Goal: Task Accomplishment & Management: Manage account settings

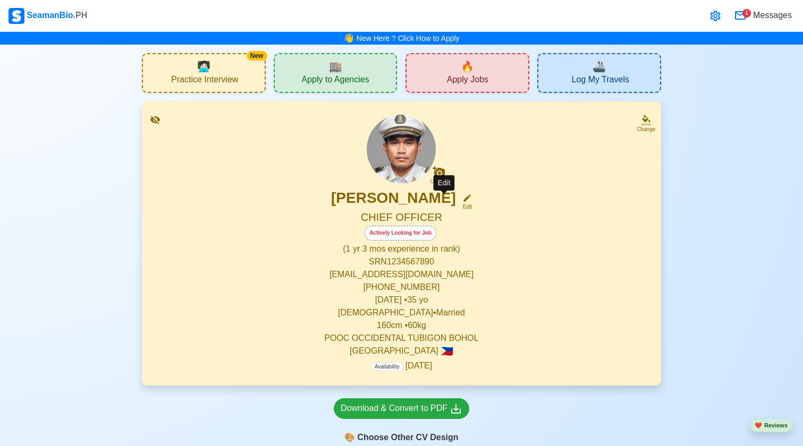
click at [458, 204] on div "Edit" at bounding box center [465, 207] width 14 height 8
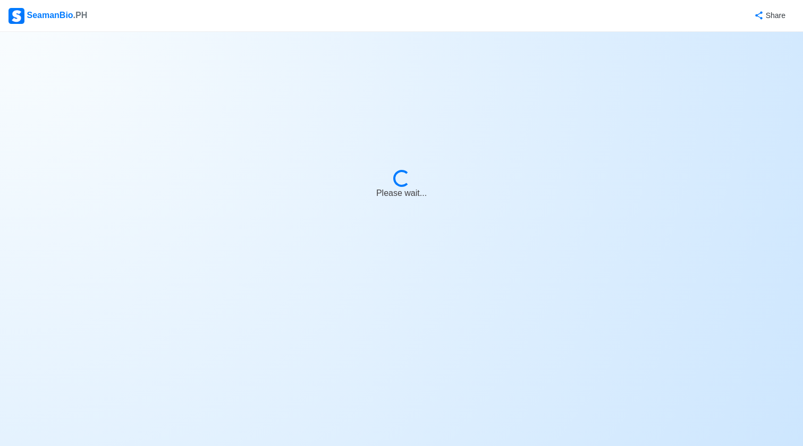
select select "Actively Looking for Job"
select select "Visible for Hiring"
select select "Married"
select select "[DEMOGRAPHIC_DATA]"
select select "PH"
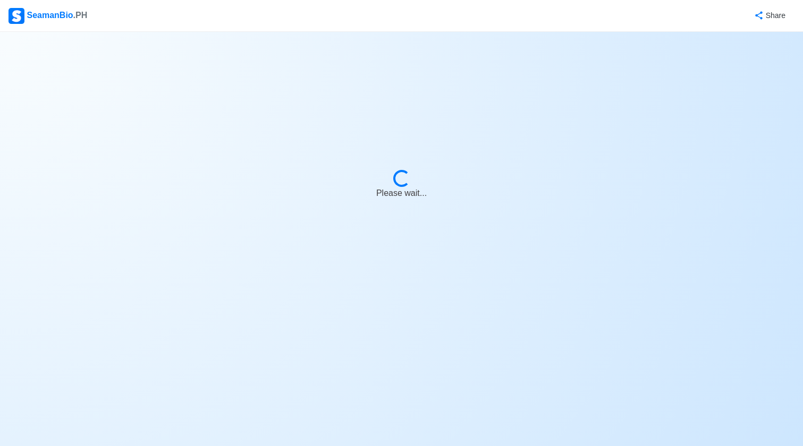
select select "1"
select select "3"
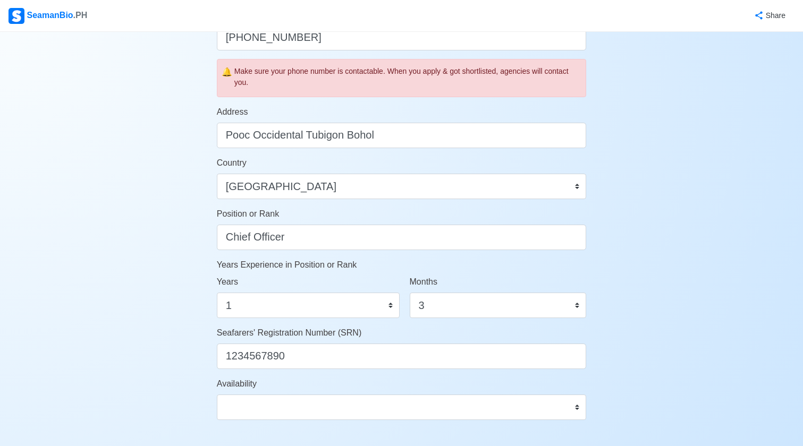
scroll to position [422, 0]
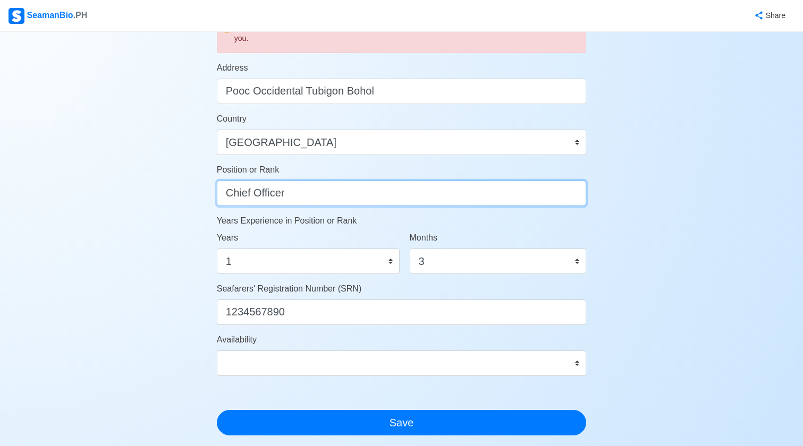
click at [265, 191] on input "Chief Officer" at bounding box center [402, 194] width 370 height 26
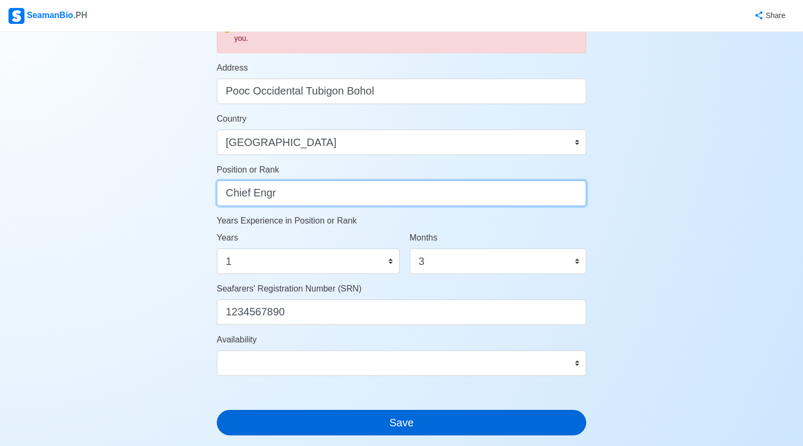
type input "Chief Engr"
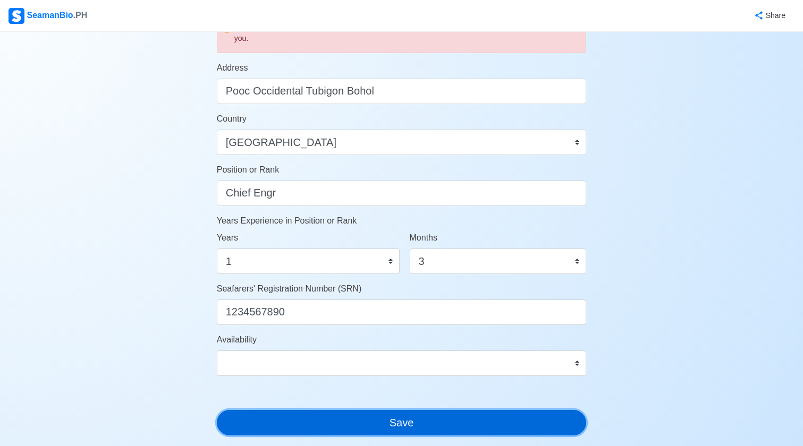
click at [348, 416] on button "Save" at bounding box center [402, 423] width 370 height 26
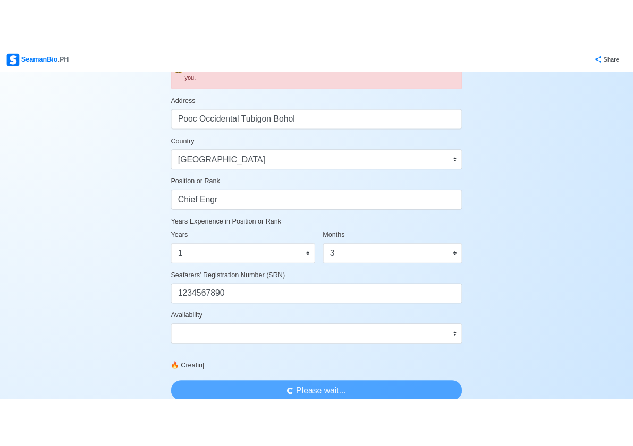
scroll to position [0, 0]
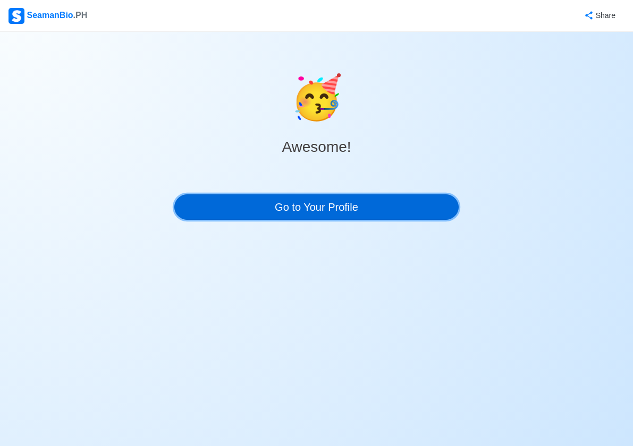
click at [303, 208] on link "Go to Your Profile" at bounding box center [316, 207] width 285 height 26
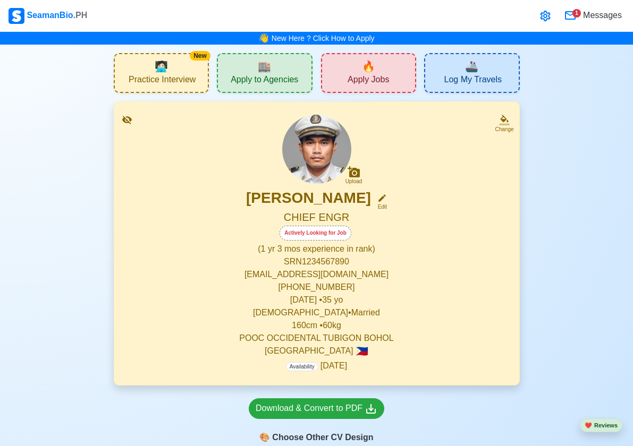
click at [160, 74] on span "Practice Interview" at bounding box center [162, 80] width 67 height 13
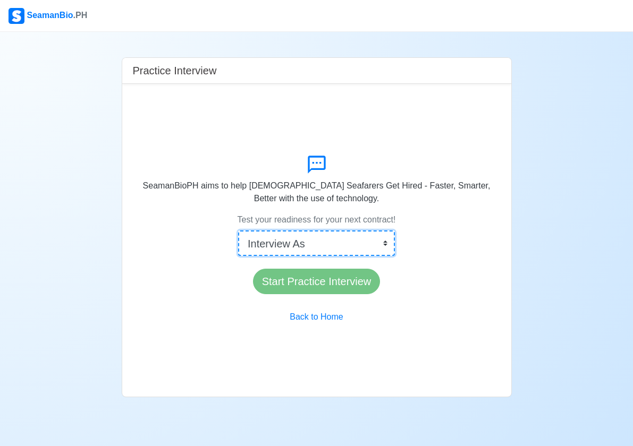
click at [293, 246] on select "Interview As Master Chief Officer 2nd Officer 3rd Officer Junior Officer Chief …" at bounding box center [316, 244] width 157 height 26
select select "Master"
click at [250, 231] on select "Interview As Master Chief Officer 2nd Officer 3rd Officer Junior Officer Chief …" at bounding box center [316, 244] width 157 height 26
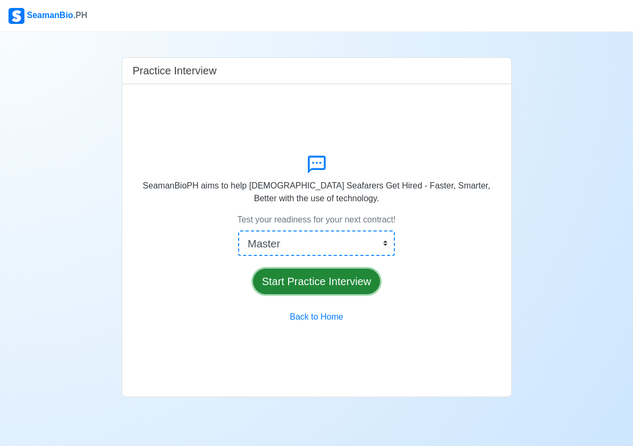
click at [313, 276] on button "Start Practice Interview" at bounding box center [317, 282] width 128 height 26
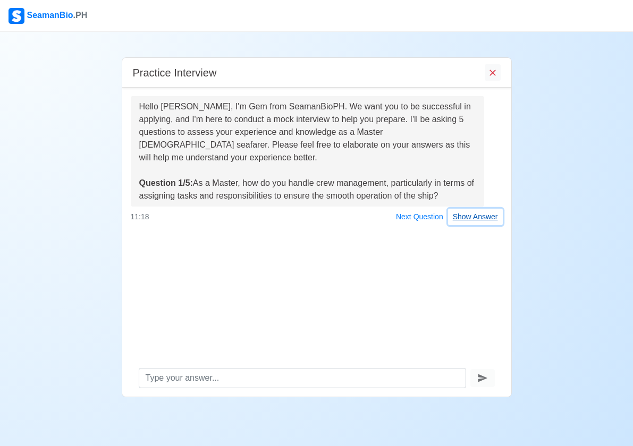
click at [488, 219] on button "Show Answer" at bounding box center [475, 217] width 55 height 16
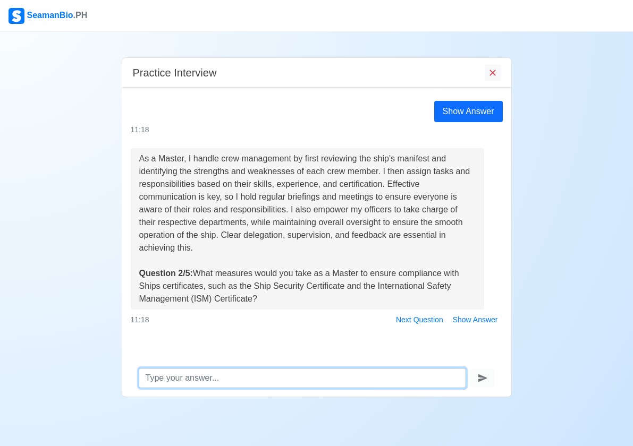
scroll to position [135, 0]
